Goal: Task Accomplishment & Management: Complete application form

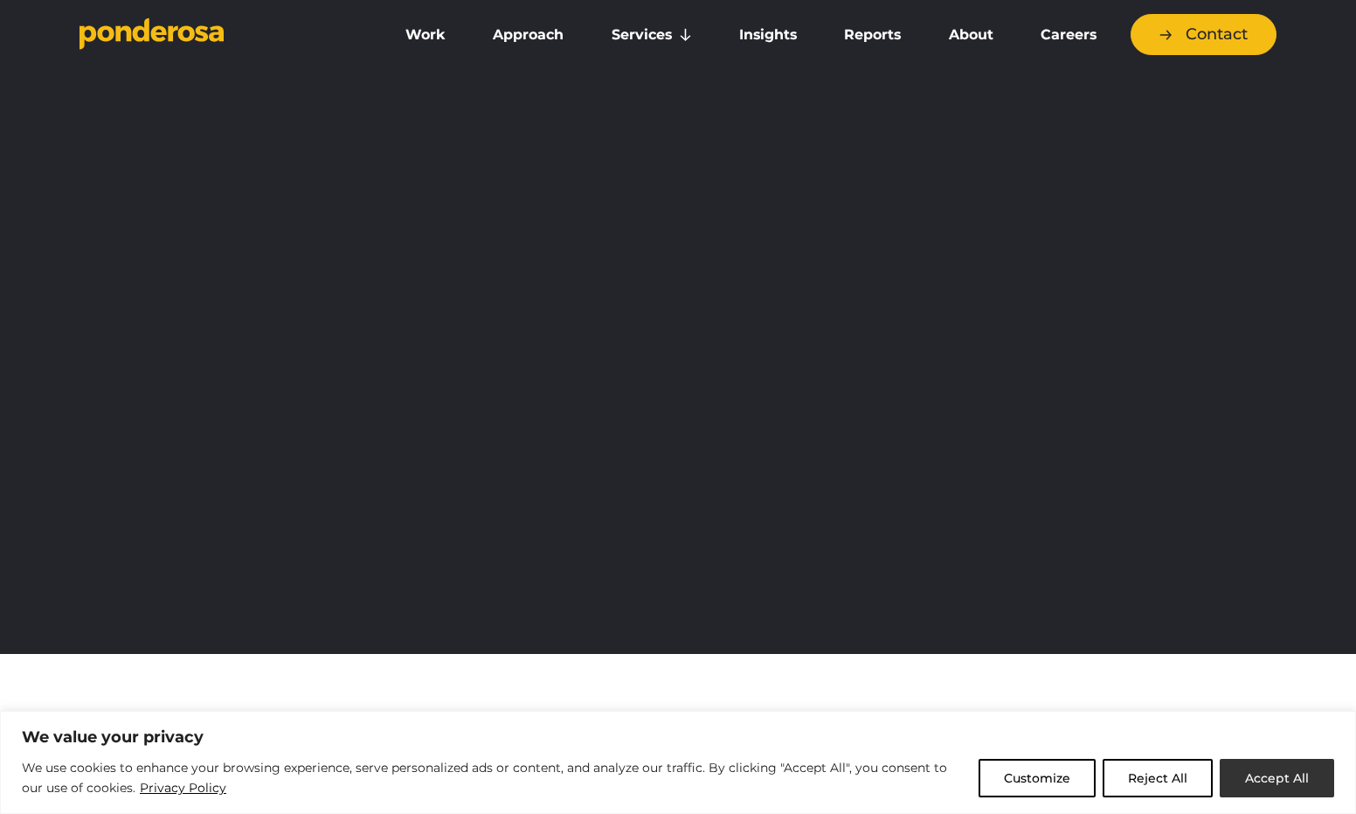
click at [1272, 780] on button "Accept All" at bounding box center [1277, 778] width 114 height 38
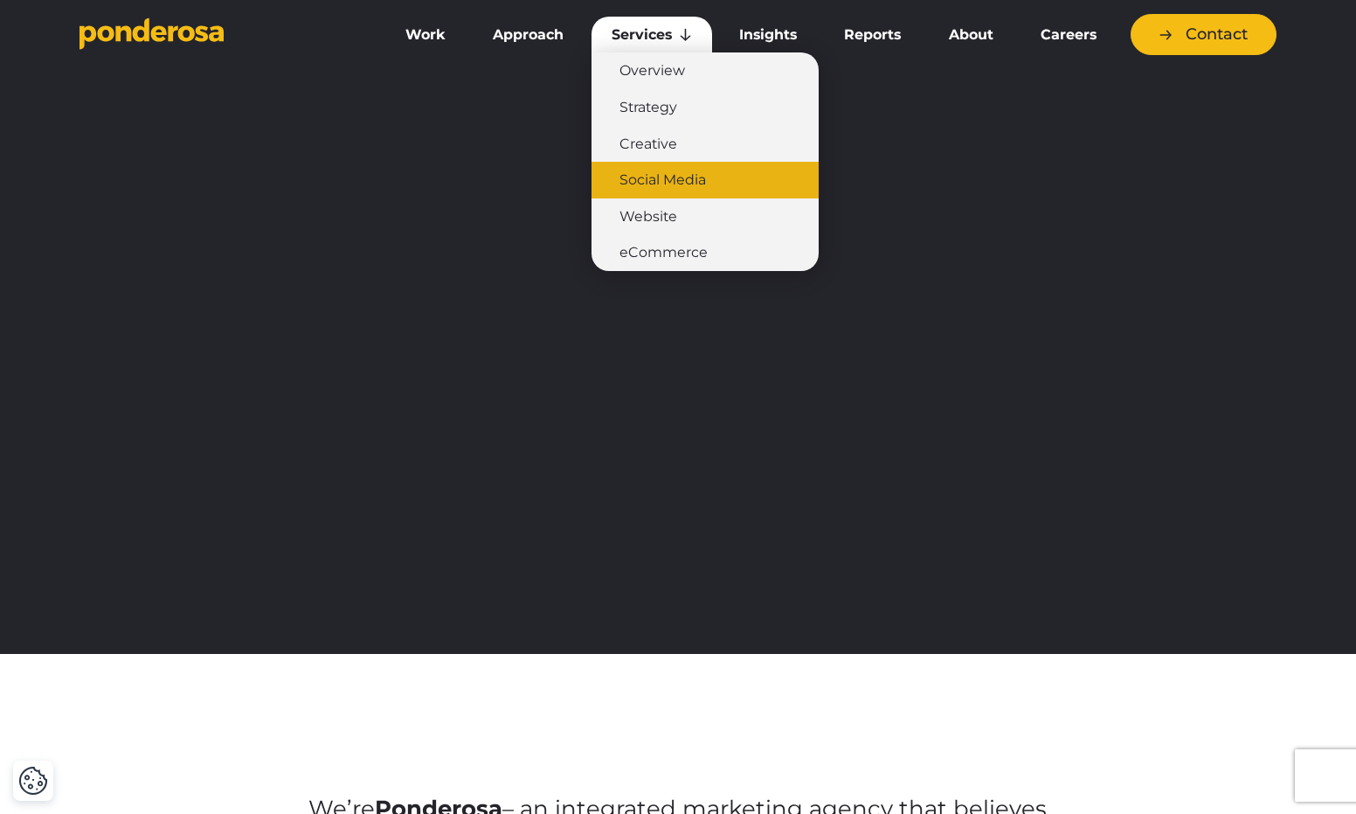
click at [681, 179] on link "Social Media" at bounding box center [705, 180] width 227 height 37
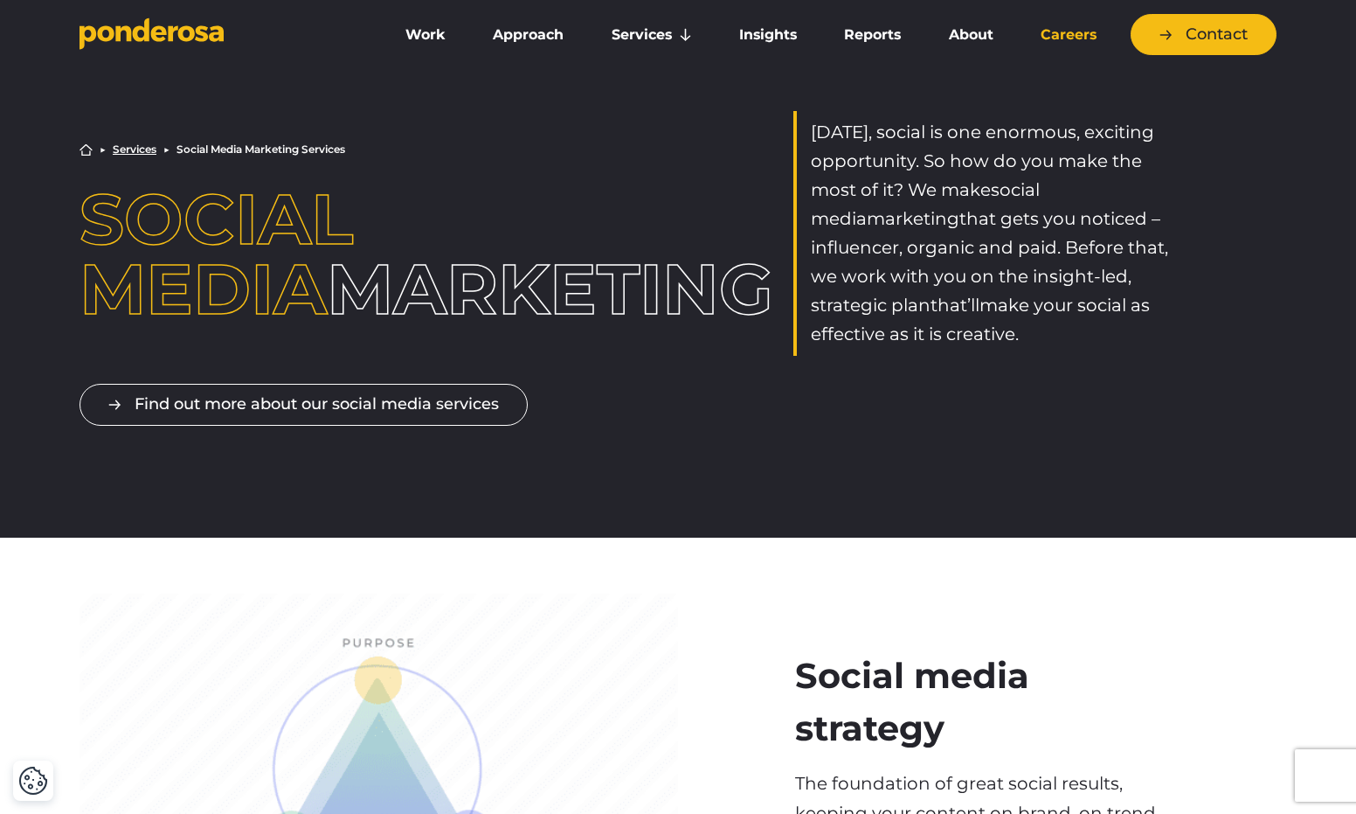
click at [1071, 38] on link "Careers" at bounding box center [1069, 35] width 96 height 37
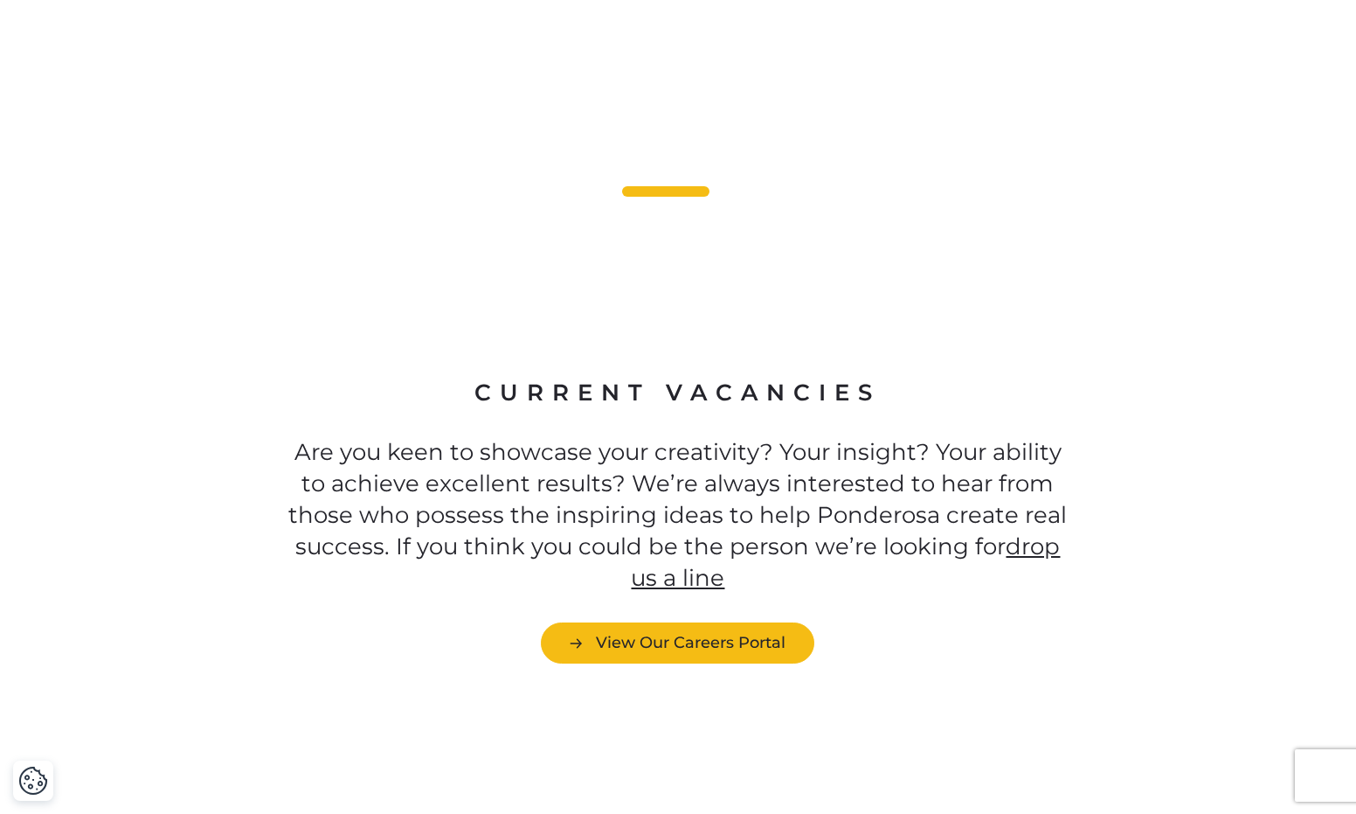
scroll to position [4909, 0]
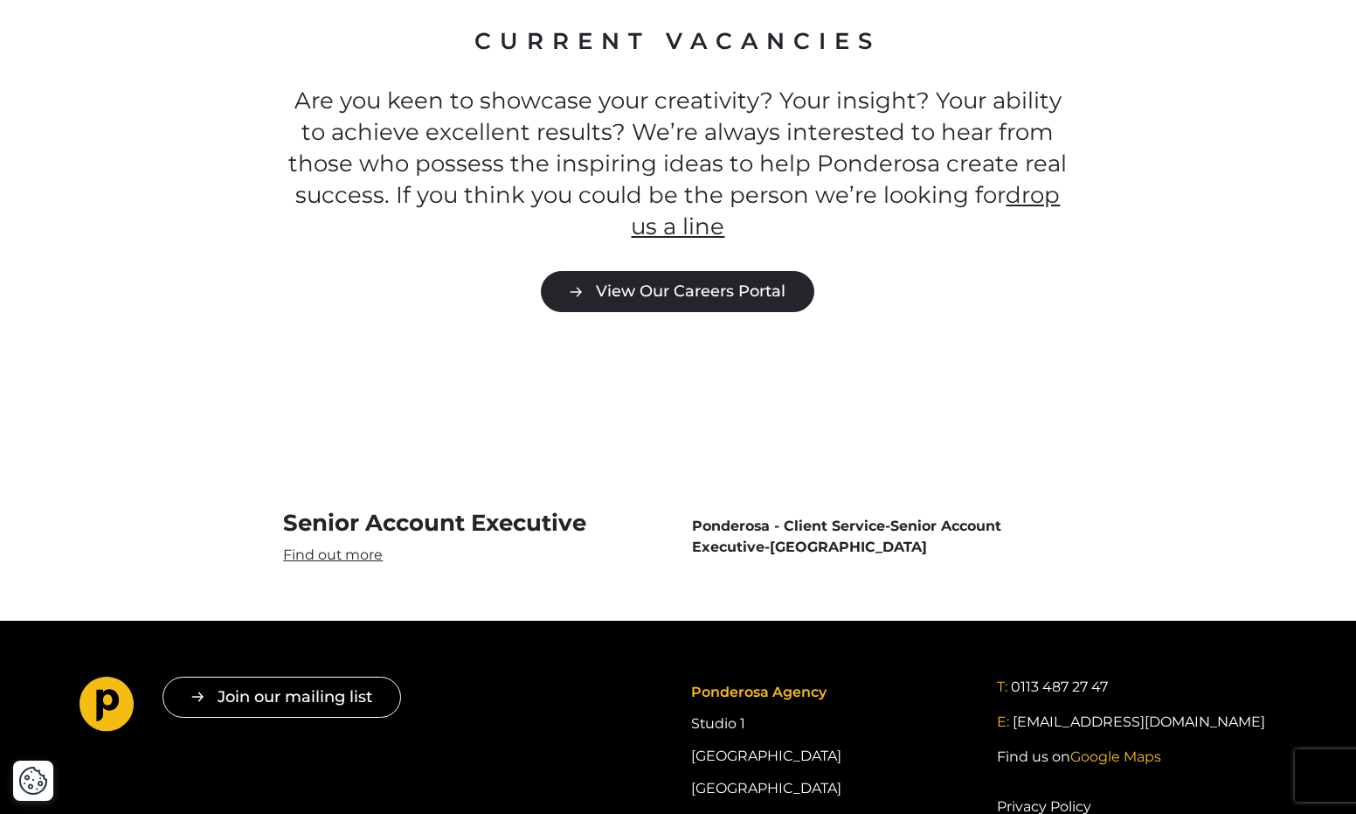
drag, startPoint x: 697, startPoint y: 243, endPoint x: 482, endPoint y: 482, distance: 321.2
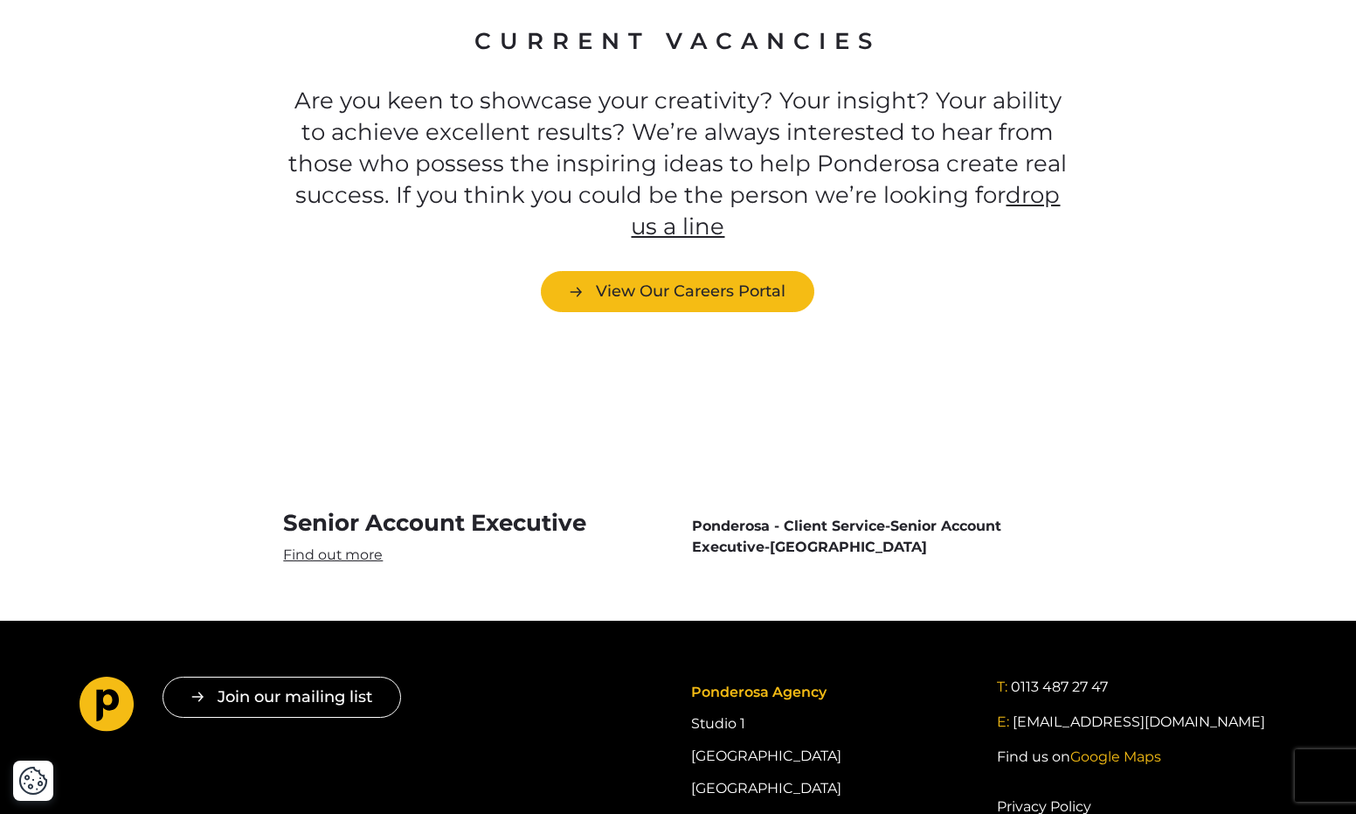
click at [376, 508] on link "Senior Account Executive" at bounding box center [473, 536] width 381 height 57
